Goal: Task Accomplishment & Management: Use online tool/utility

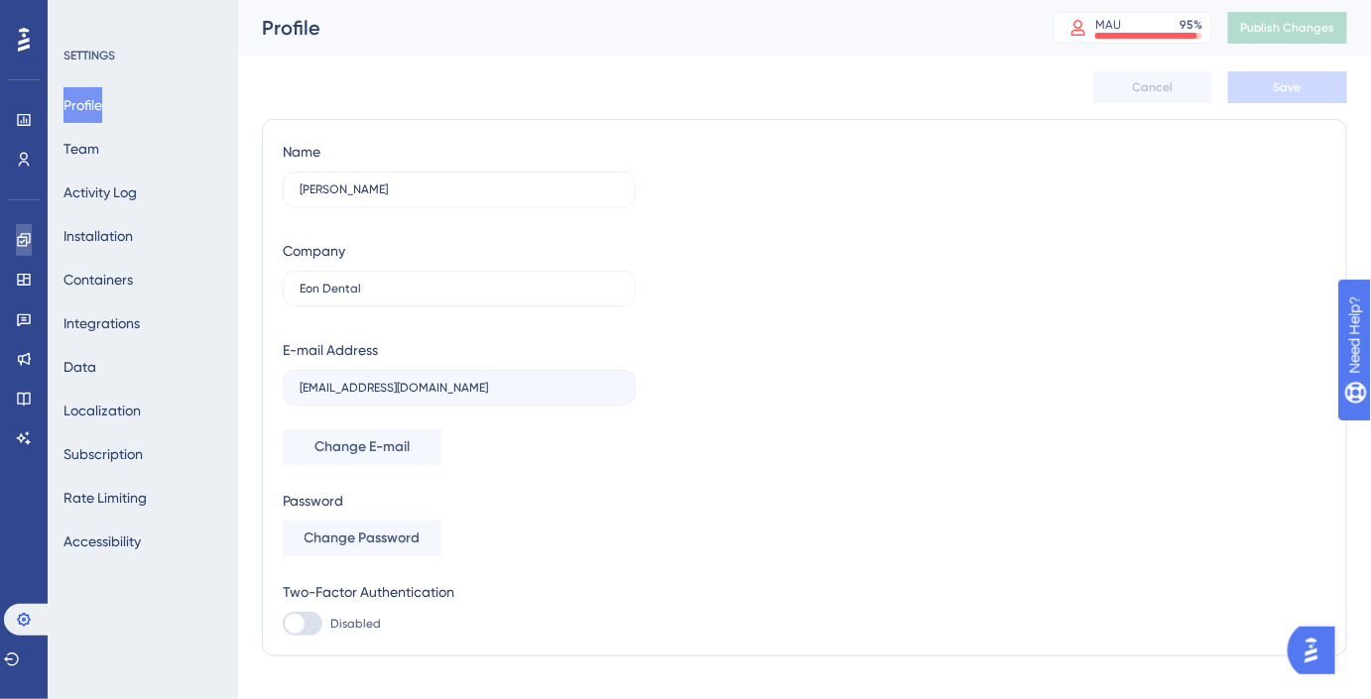
click at [24, 232] on icon at bounding box center [24, 240] width 16 height 16
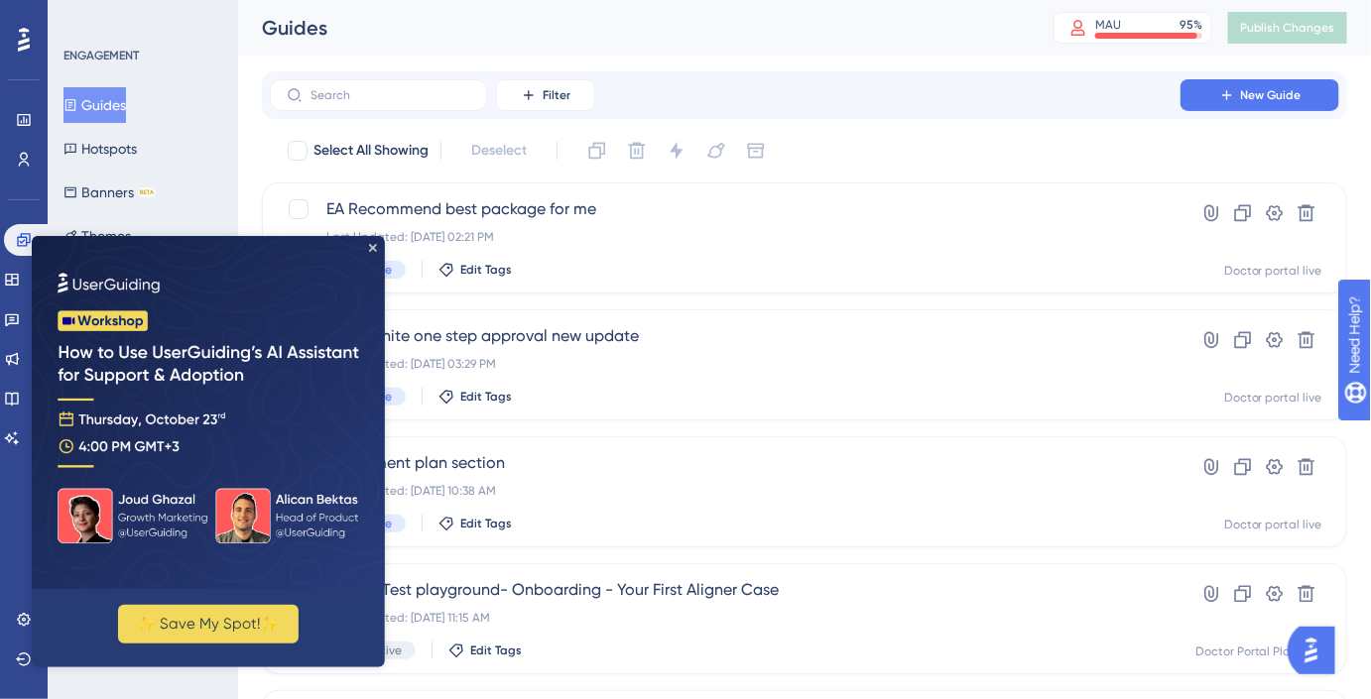
click at [376, 247] on img at bounding box center [207, 411] width 353 height 353
click at [110, 150] on button "Hotspots" at bounding box center [99, 149] width 73 height 36
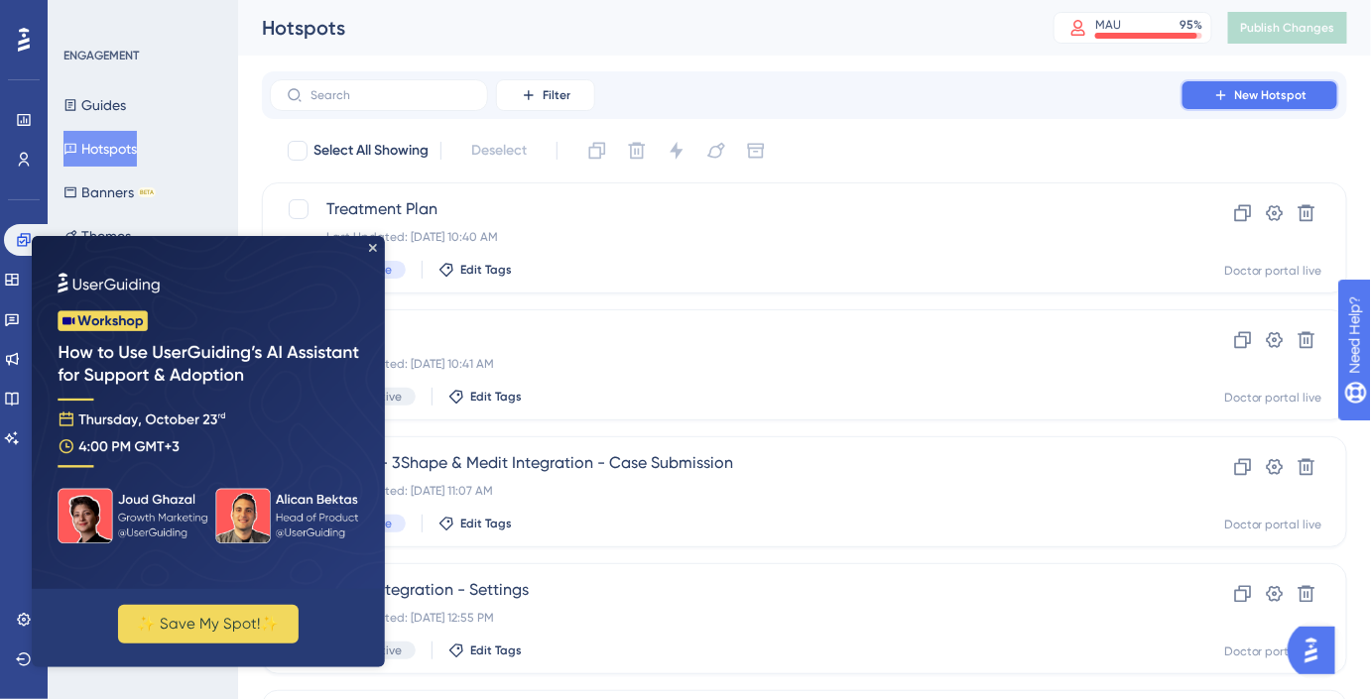
click at [1244, 101] on span "New Hotspot" at bounding box center [1271, 95] width 72 height 16
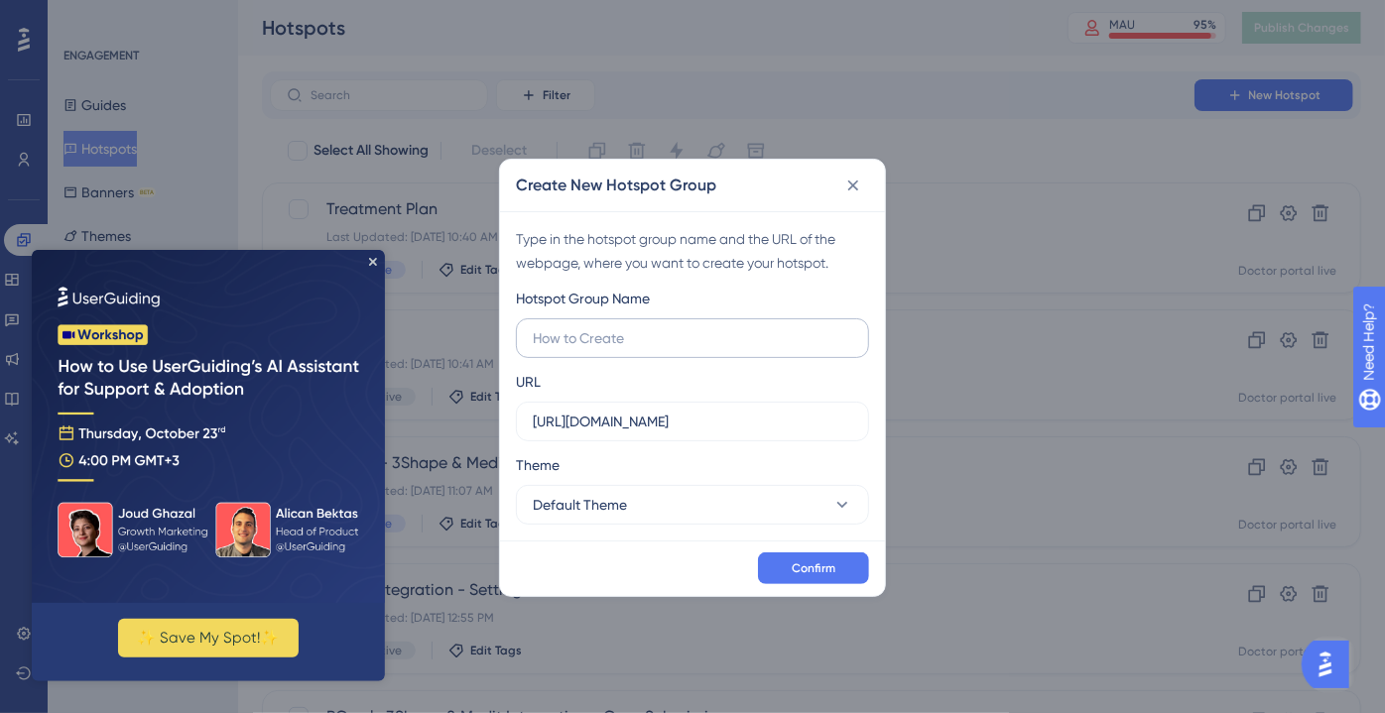
click at [703, 321] on label at bounding box center [692, 338] width 353 height 40
click at [703, 327] on input "text" at bounding box center [692, 338] width 319 height 22
click at [653, 336] on input "Almeswak Patient file ID" at bounding box center [692, 338] width 319 height 22
type input "Almeswak Patient File ID"
click at [632, 498] on button "Default Theme" at bounding box center [692, 505] width 353 height 40
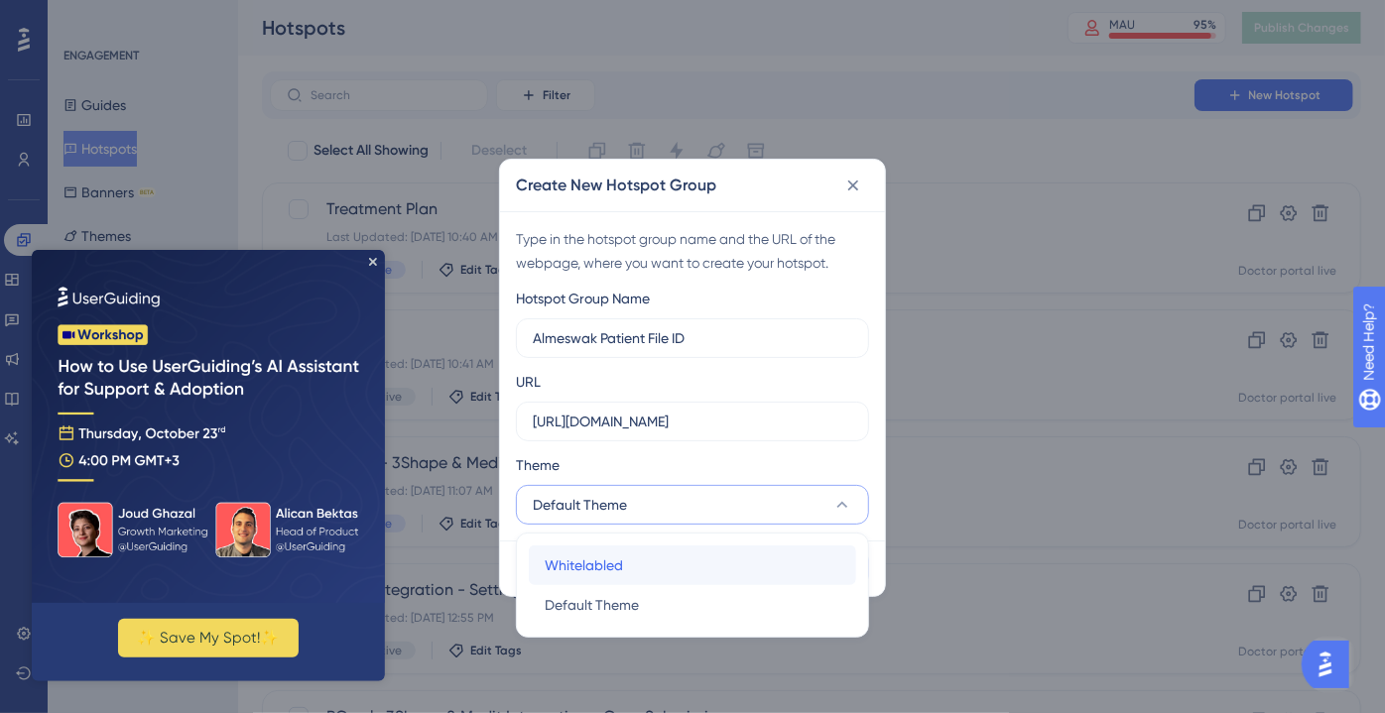
click at [640, 555] on div "Whitelabled Whitelabled" at bounding box center [692, 565] width 296 height 40
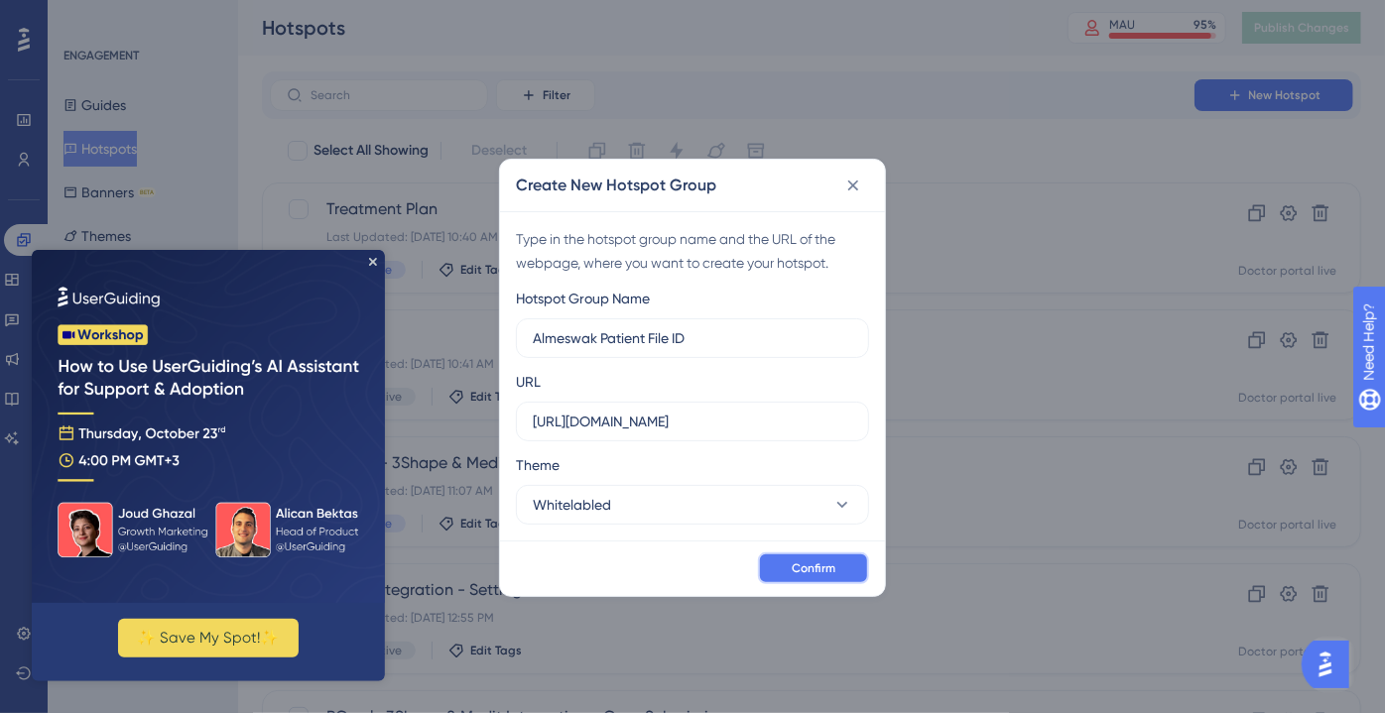
click at [810, 564] on span "Confirm" at bounding box center [813, 568] width 44 height 16
